Goal: Transaction & Acquisition: Purchase product/service

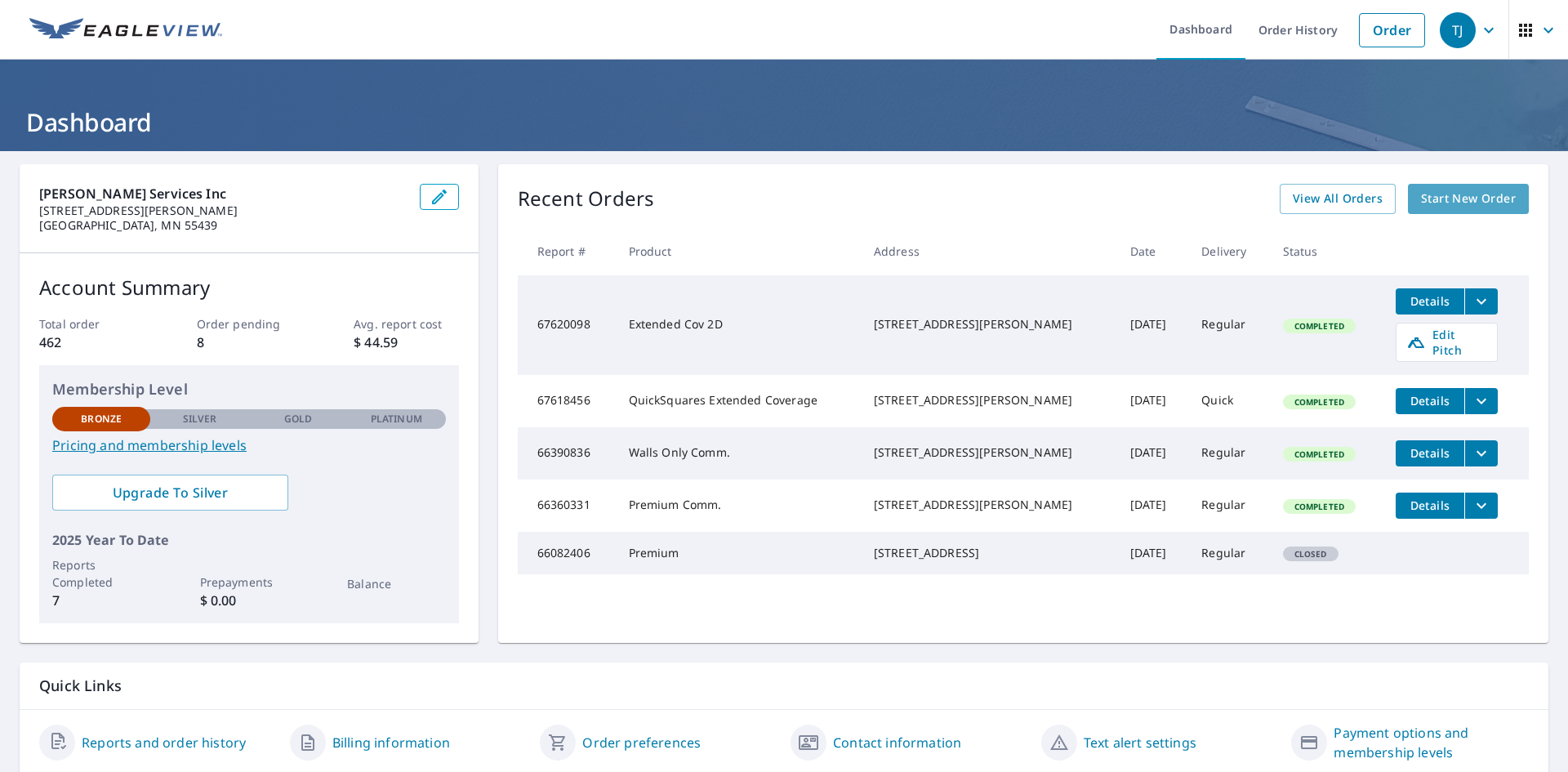
click at [1467, 196] on span "Start New Order" at bounding box center [1468, 199] width 95 height 20
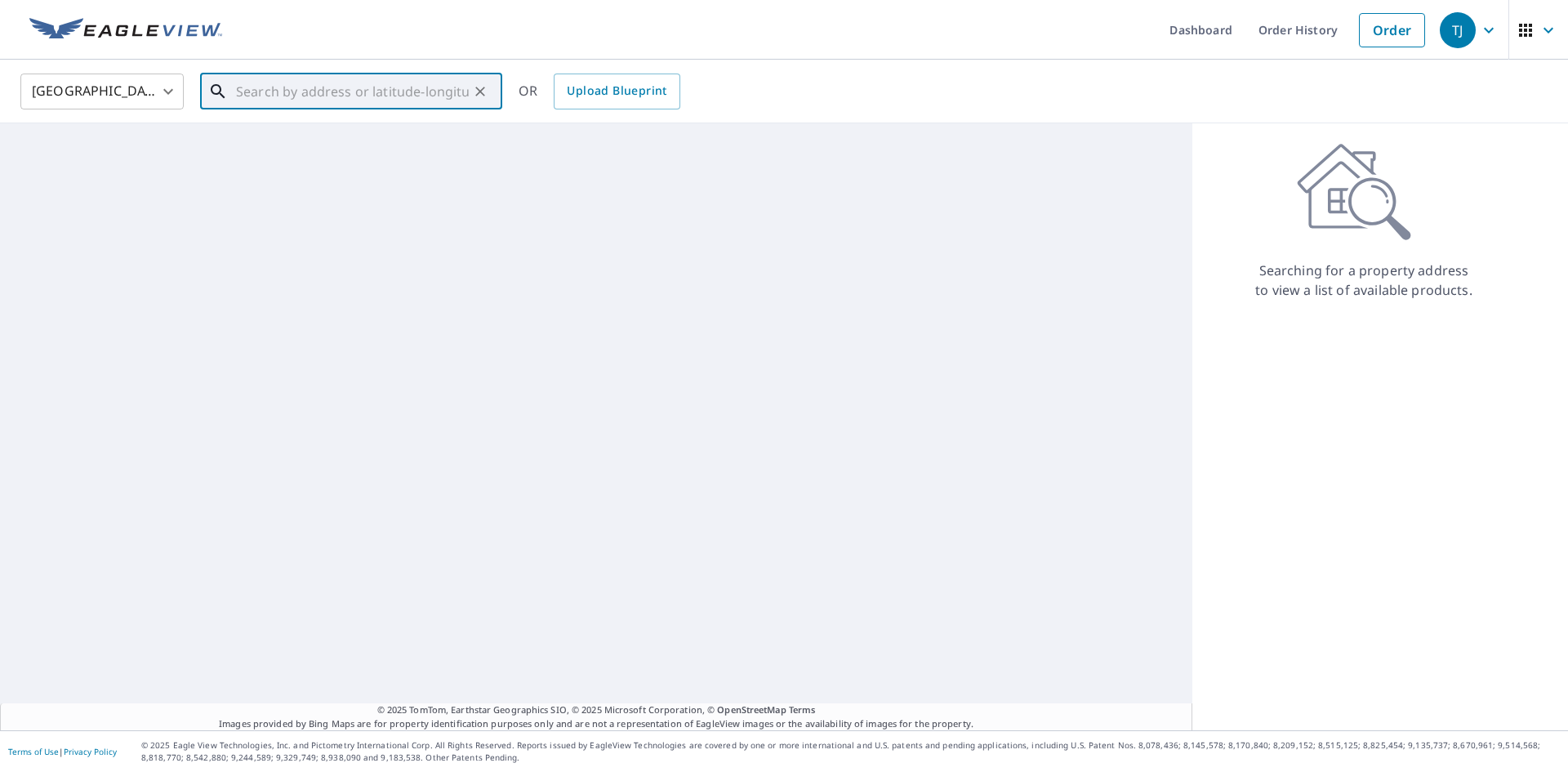
click at [327, 96] on input "text" at bounding box center [352, 91] width 232 height 46
paste input "[STREET_ADDRESS]"
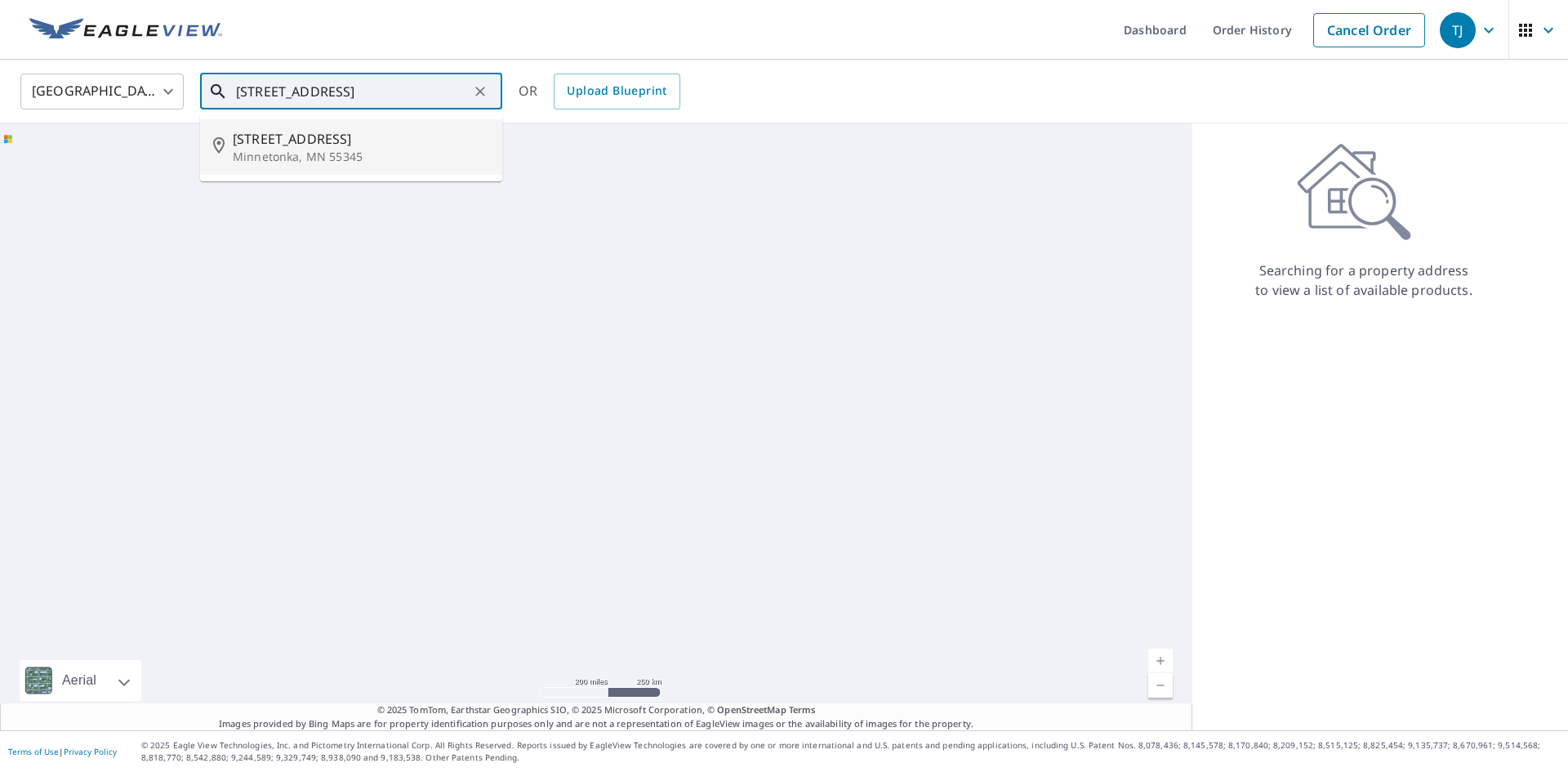
click at [287, 153] on p "Minnetonka, MN 55345" at bounding box center [360, 156] width 256 height 16
type input "[STREET_ADDRESS]"
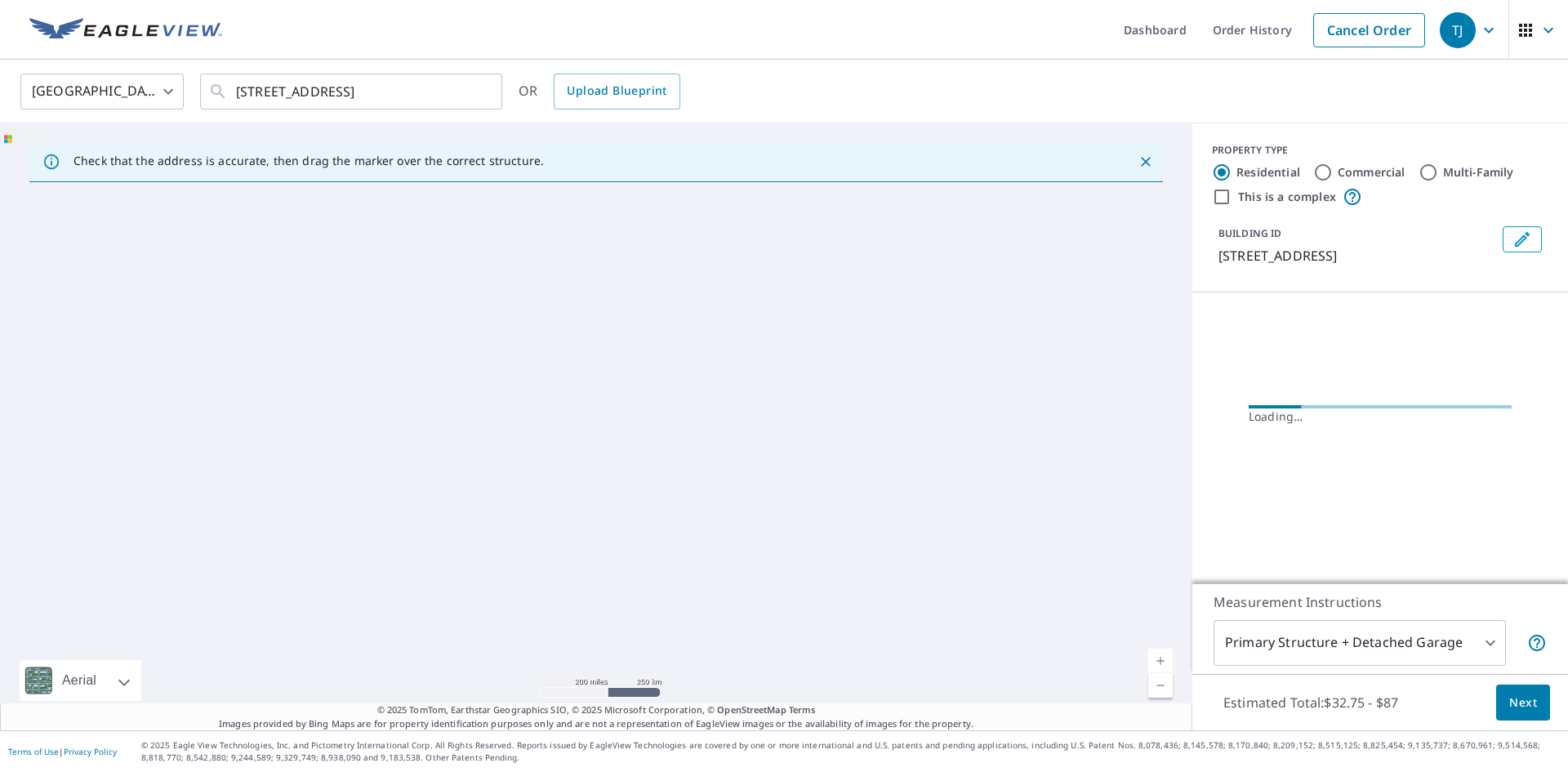
scroll to position [0, 0]
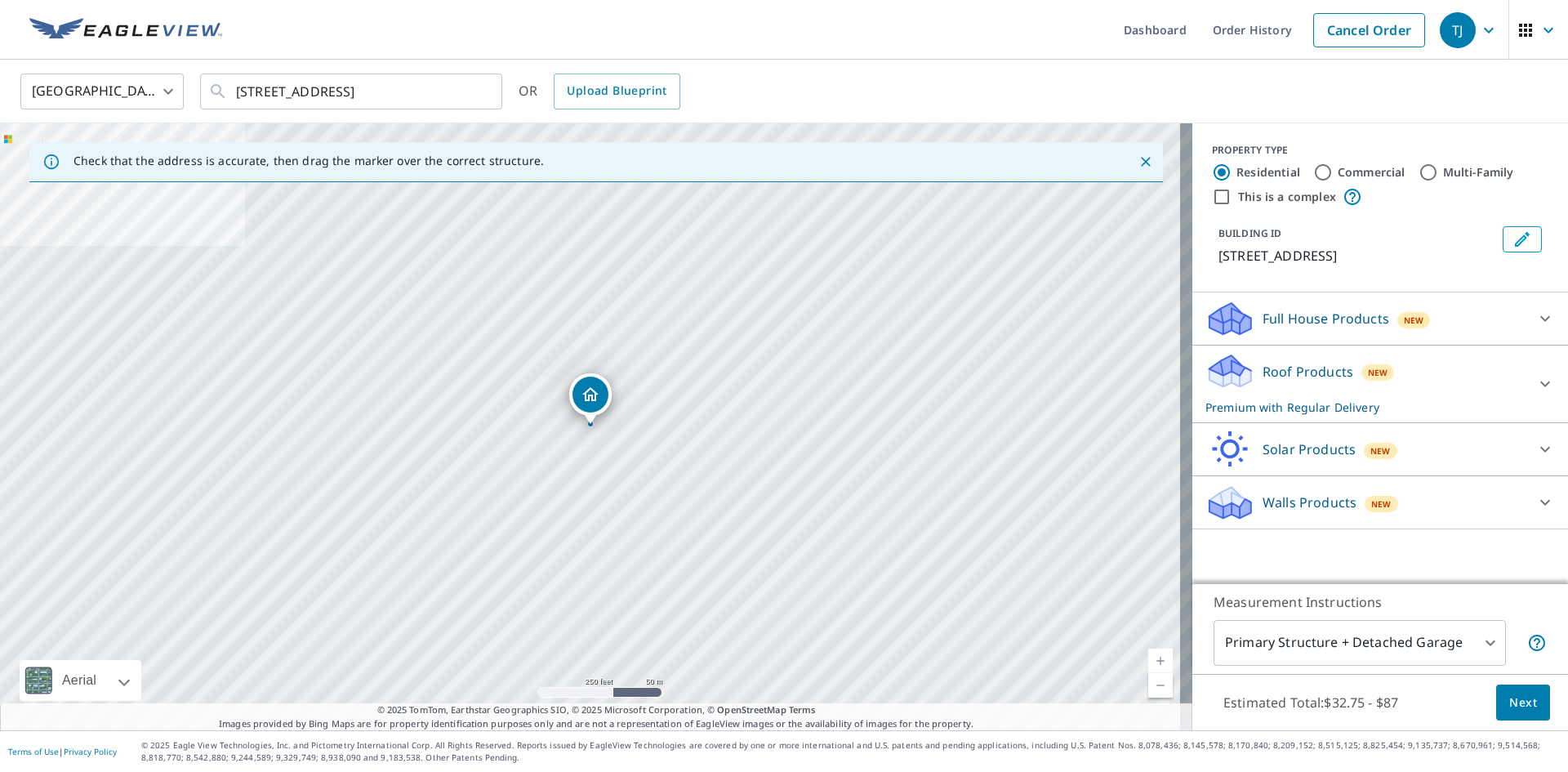
click at [1304, 373] on p "Roof Products" at bounding box center [1308, 372] width 91 height 20
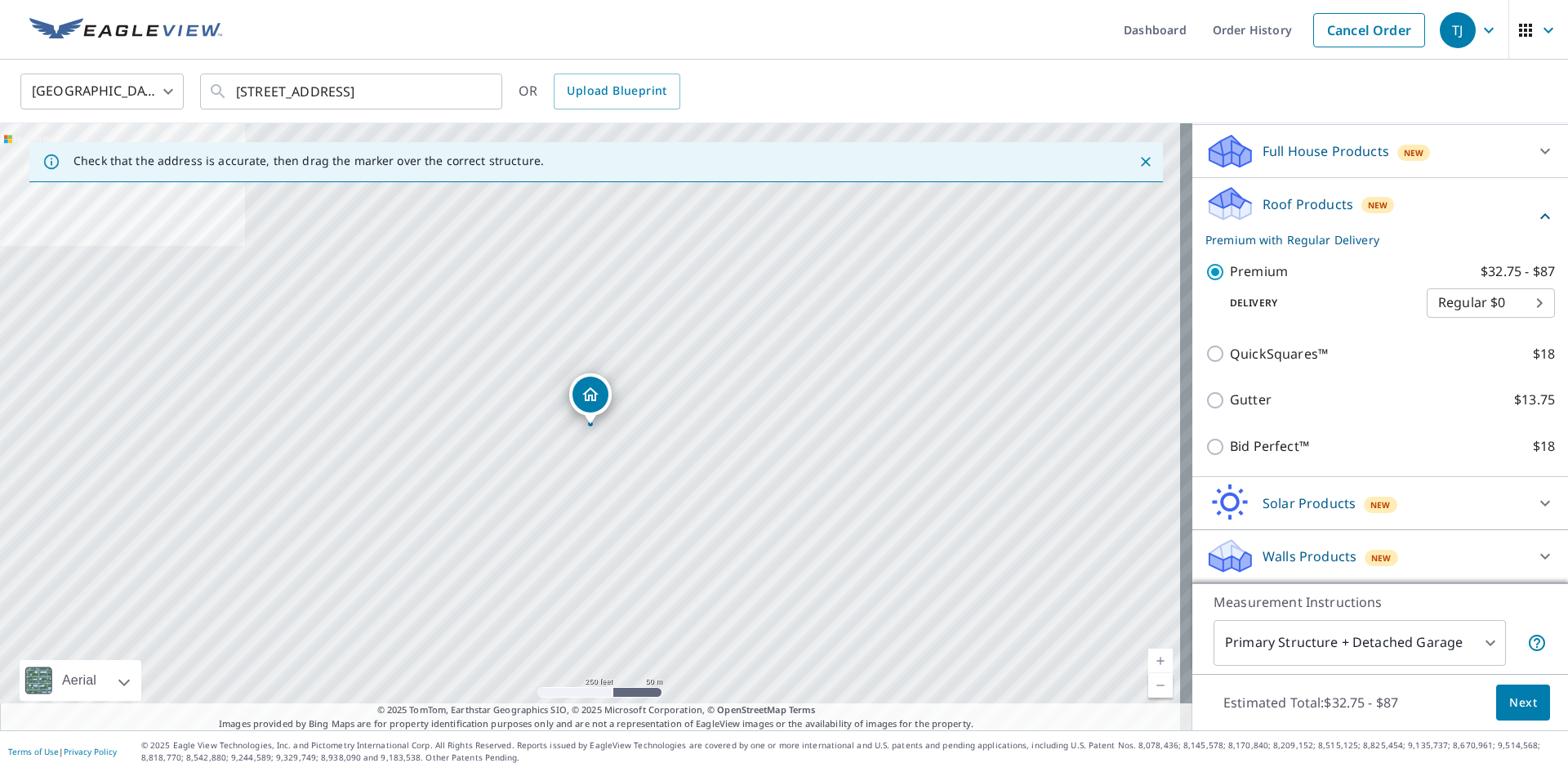
scroll to position [187, 0]
click at [1509, 705] on span "Next" at bounding box center [1522, 702] width 28 height 20
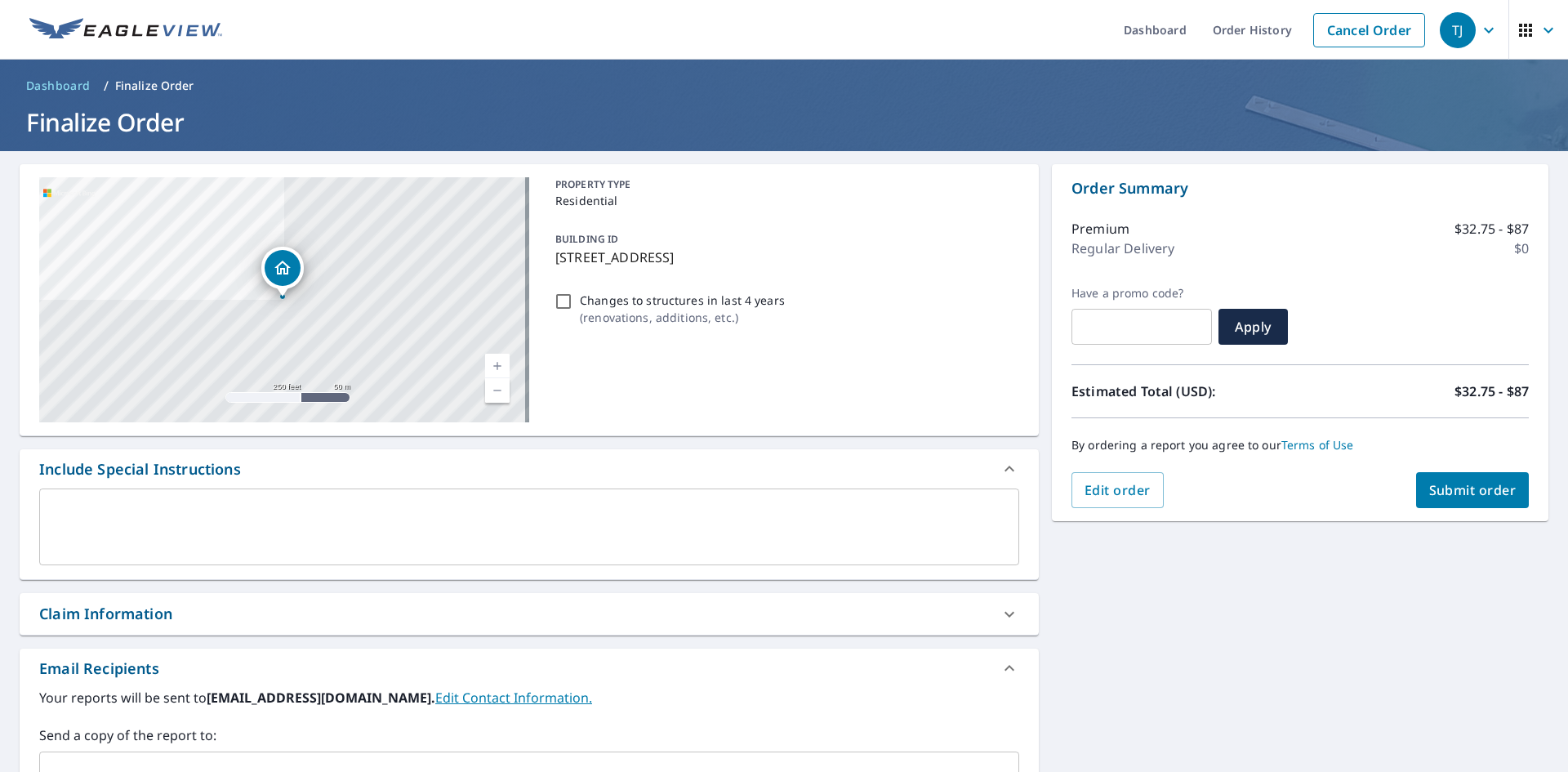
click at [1464, 496] on span "Submit order" at bounding box center [1472, 490] width 87 height 18
checkbox input "true"
